Goal: Information Seeking & Learning: Learn about a topic

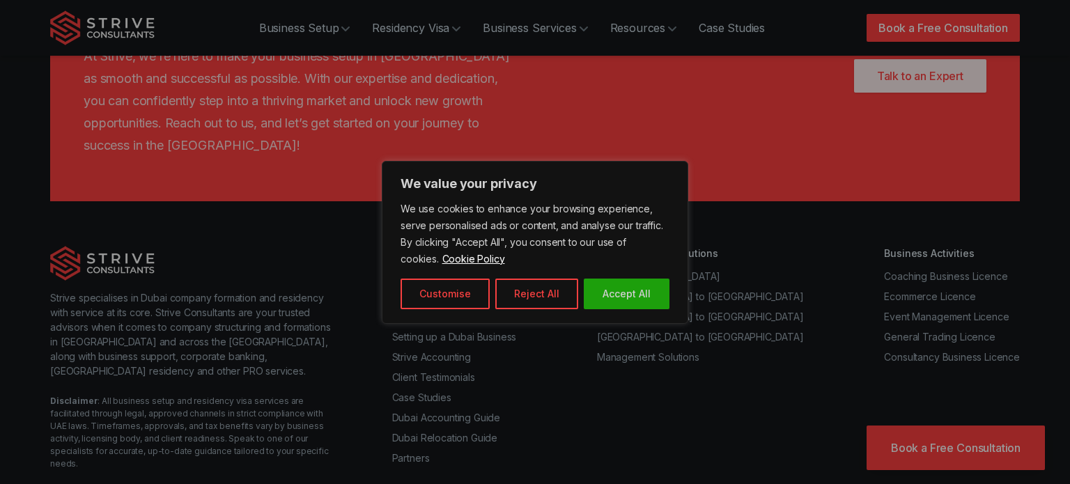
scroll to position [7569, 0]
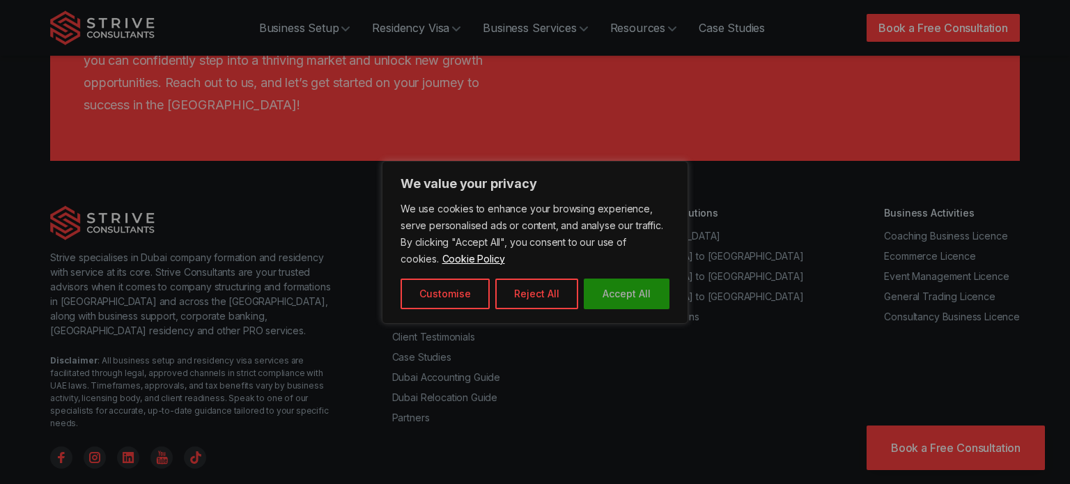
click at [616, 292] on button "Accept All" at bounding box center [626, 294] width 86 height 31
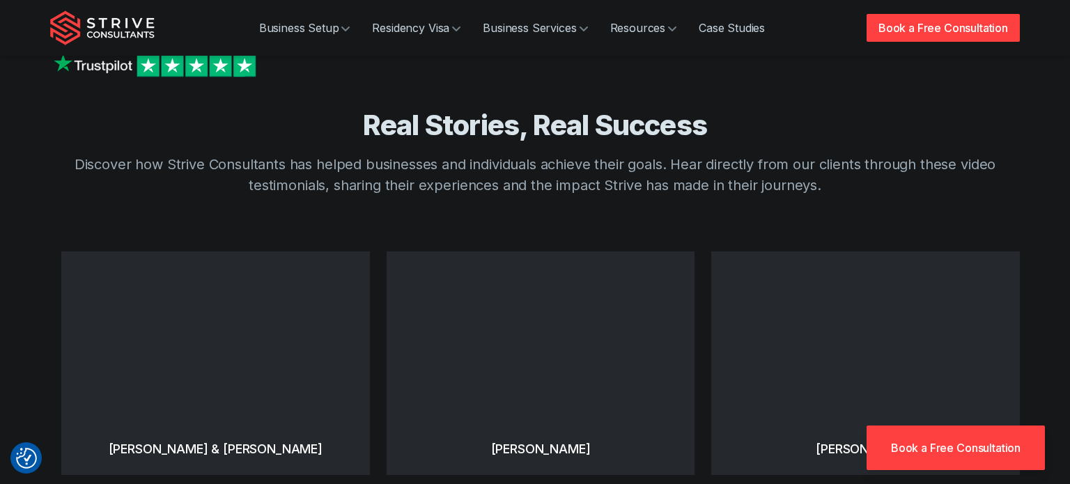
scroll to position [0, 0]
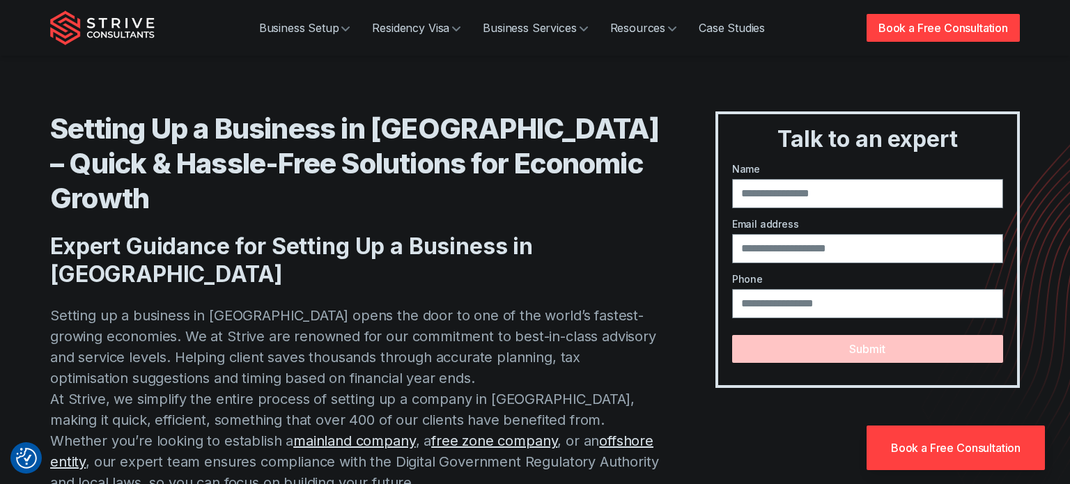
click at [48, 130] on div "Setting Up a Business in Dubai – Quick & Hassle-Free Solutions for Economic Gro…" at bounding box center [534, 302] width 1003 height 604
click at [550, 305] on p "Setting up a business in Dubai opens the door to one of the world’s fastest-gro…" at bounding box center [354, 399] width 609 height 188
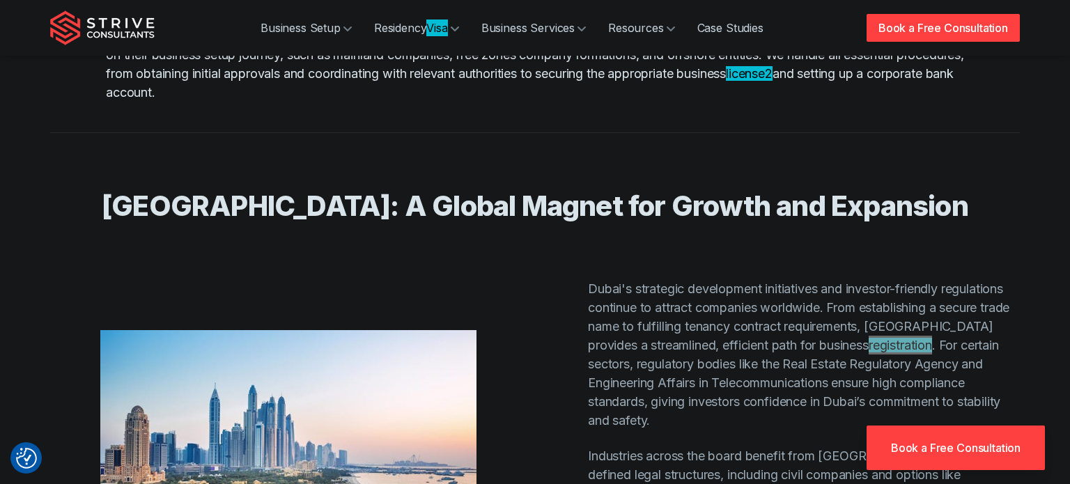
scroll to position [4669, 0]
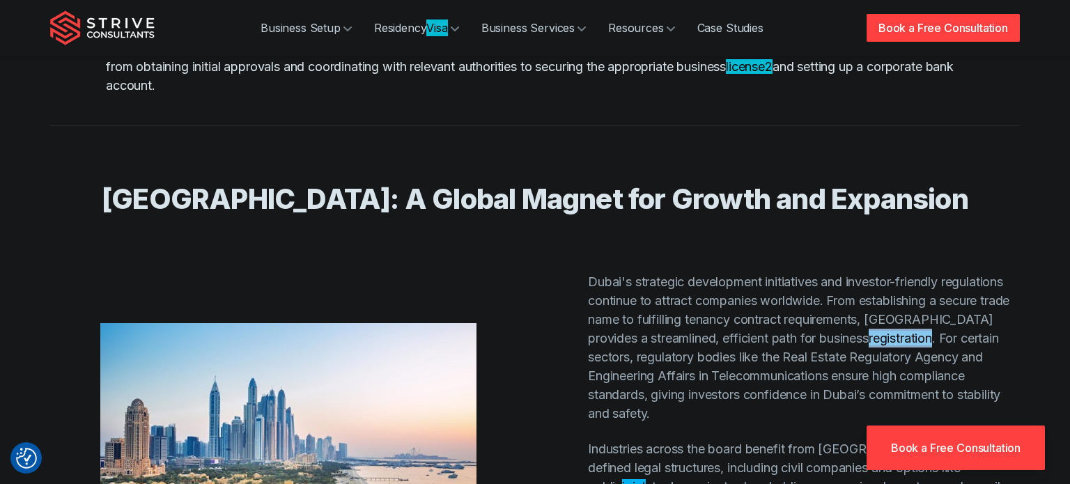
click at [48, 348] on div "[GEOGRAPHIC_DATA]: A Global Magnet for Growth and Expansion Dubai's strategic d…" at bounding box center [534, 403] width 1003 height 556
